Goal: Information Seeking & Learning: Learn about a topic

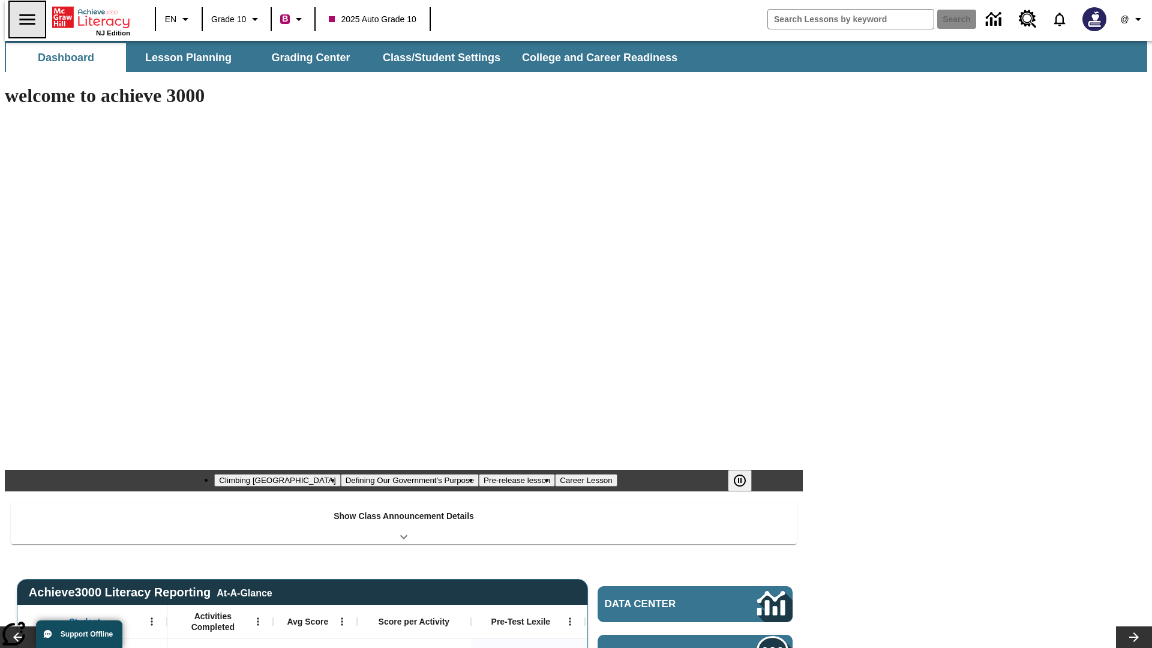
click at [22, 19] on icon "Open side menu" at bounding box center [27, 19] width 16 height 11
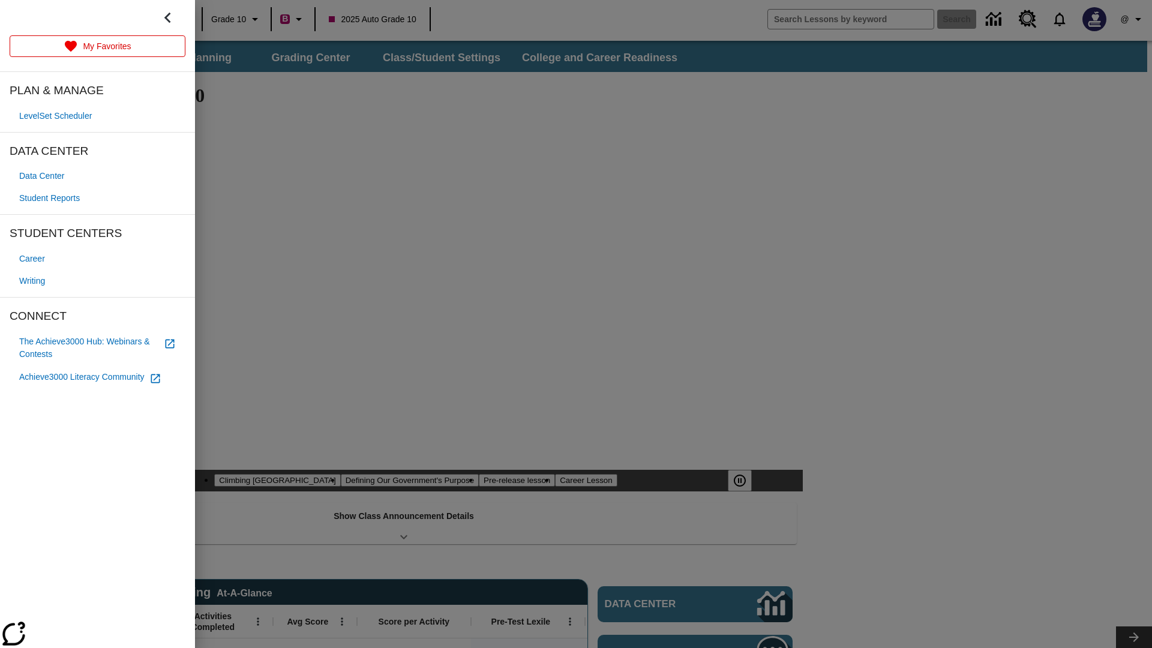
click at [34, 281] on span "Writing" at bounding box center [32, 281] width 26 height 13
